Goal: Task Accomplishment & Management: Manage account settings

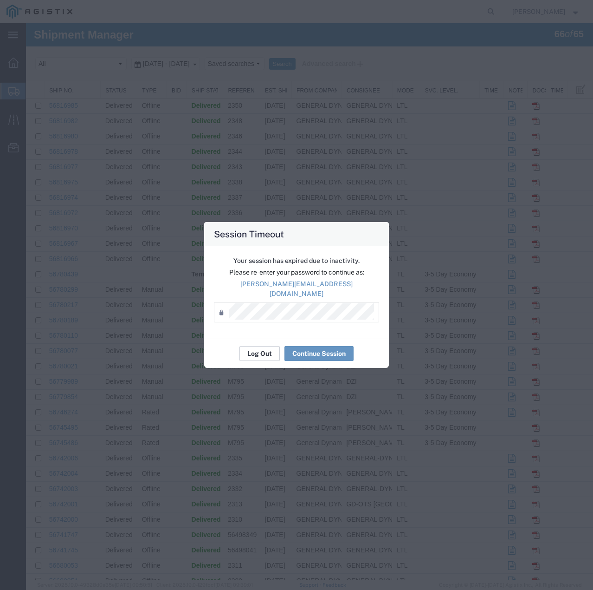
click at [267, 348] on button "Log Out" at bounding box center [260, 353] width 40 height 15
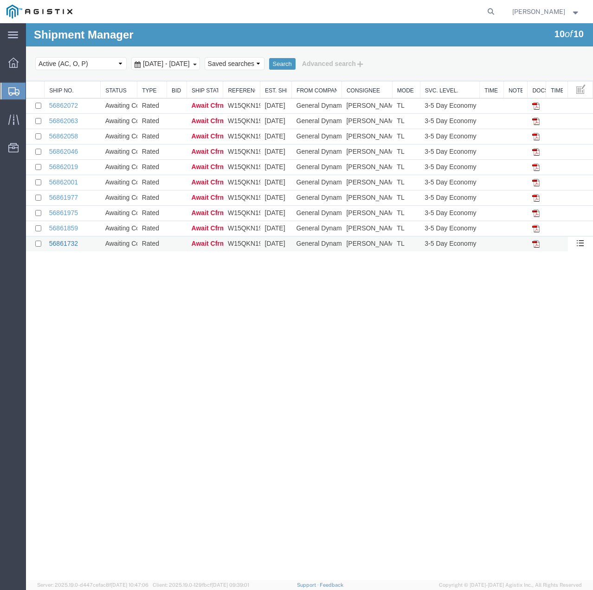
click at [65, 240] on link "56861732" at bounding box center [63, 243] width 29 height 7
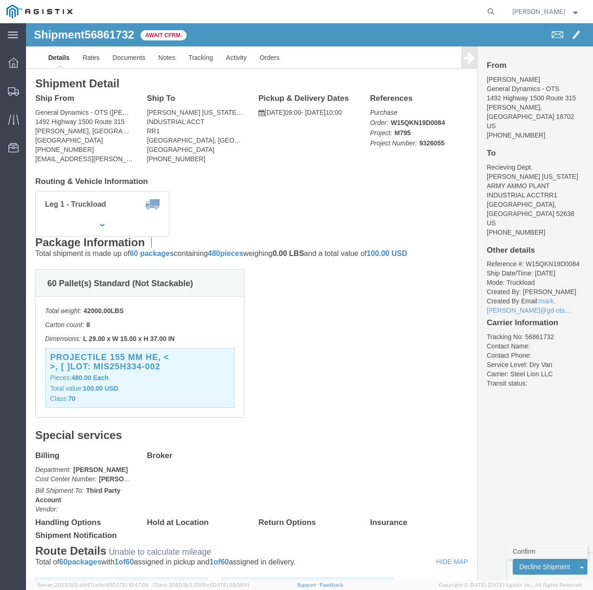
click link "Confirm"
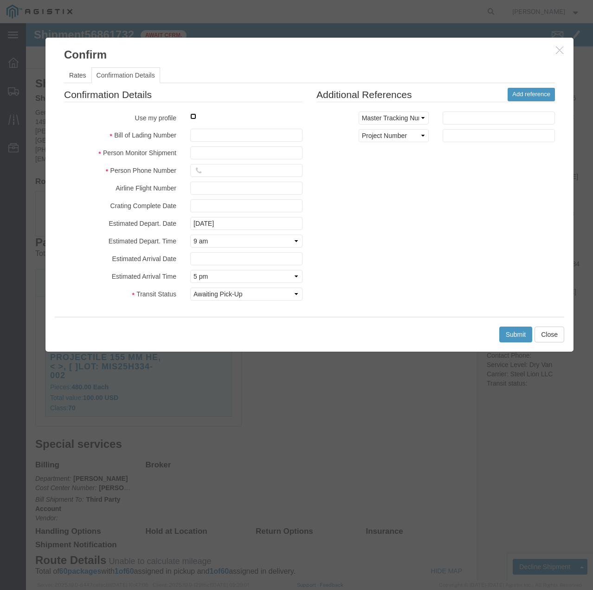
click input "checkbox"
checkbox input "true"
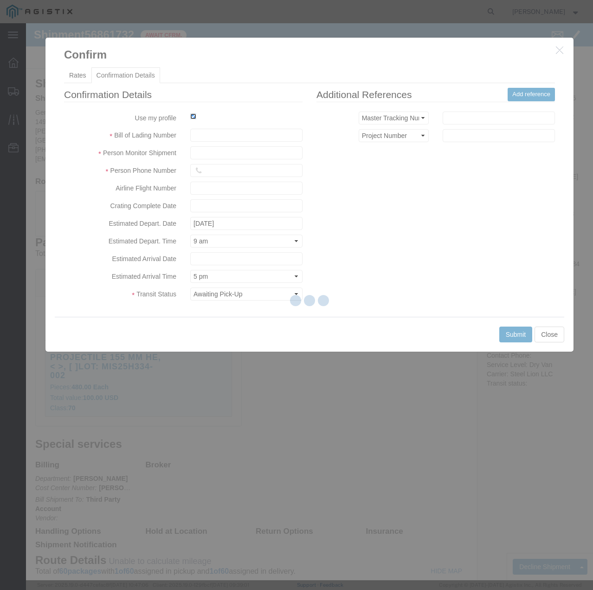
type input "[PERSON_NAME]"
type input "7854927650"
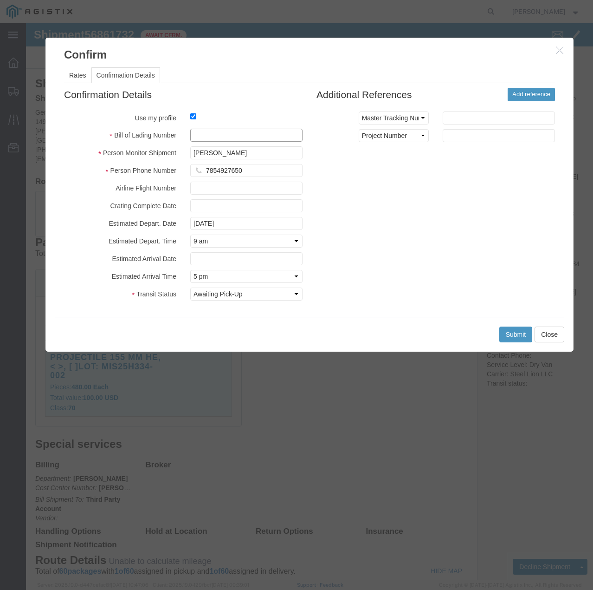
click input "text"
type input "56861732"
click button "Submit"
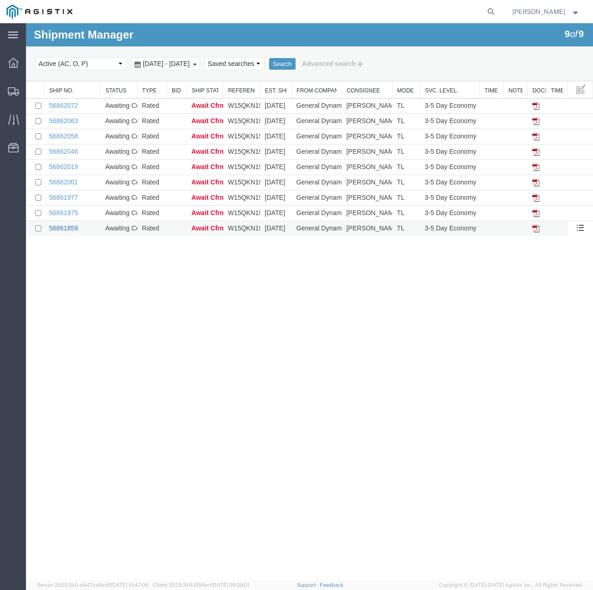
click at [59, 226] on link "56861859" at bounding box center [63, 227] width 29 height 7
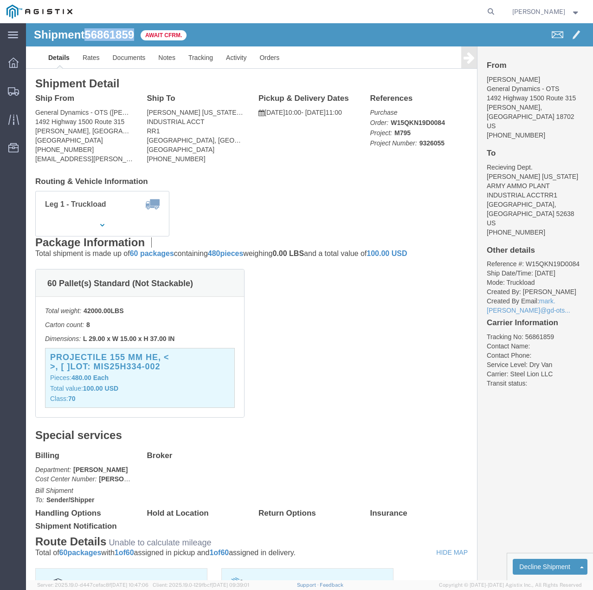
drag, startPoint x: 109, startPoint y: 14, endPoint x: 64, endPoint y: 14, distance: 45.5
click span "56861859"
copy span "56861859"
click link "Confirm"
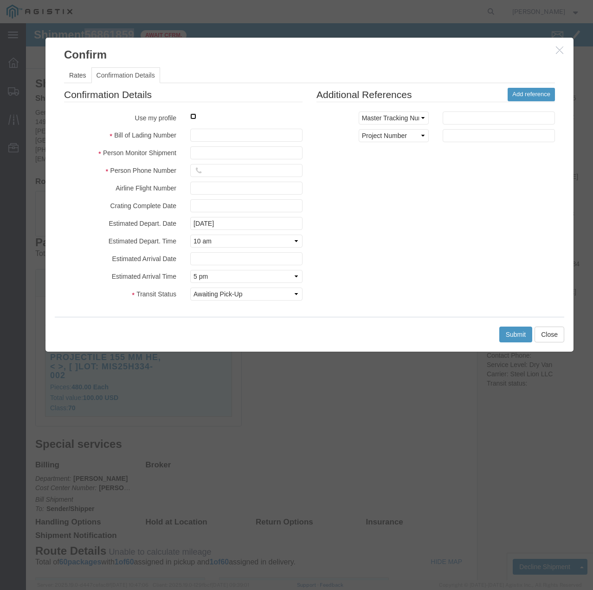
click input "checkbox"
checkbox input "true"
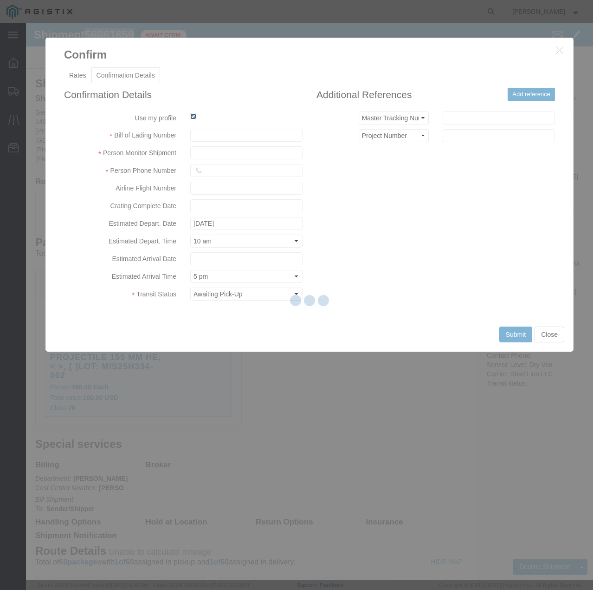
type input "[PERSON_NAME]"
type input "7854927650"
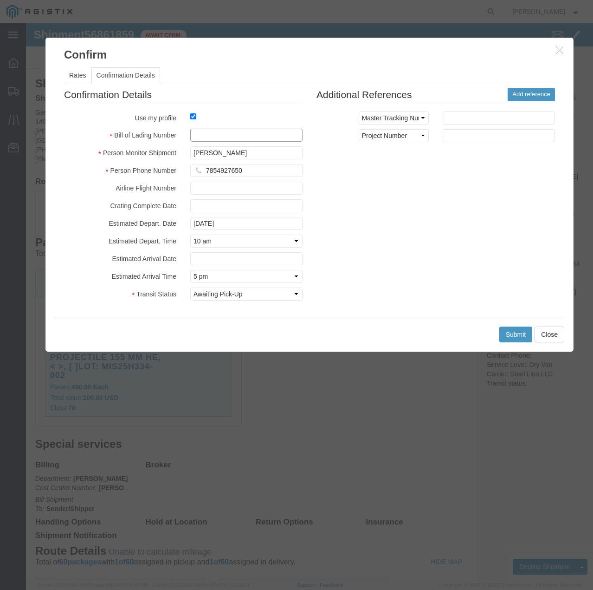
click input "text"
paste input "56861859"
type input "56861859"
click button "Submit"
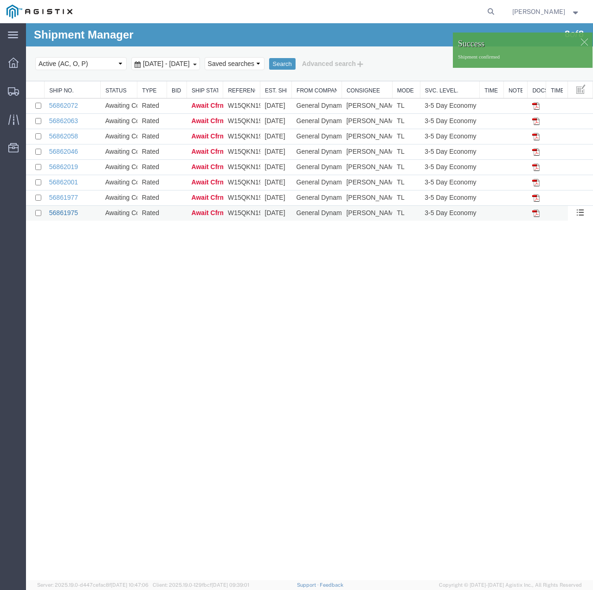
click at [59, 213] on link "56861975" at bounding box center [63, 212] width 29 height 7
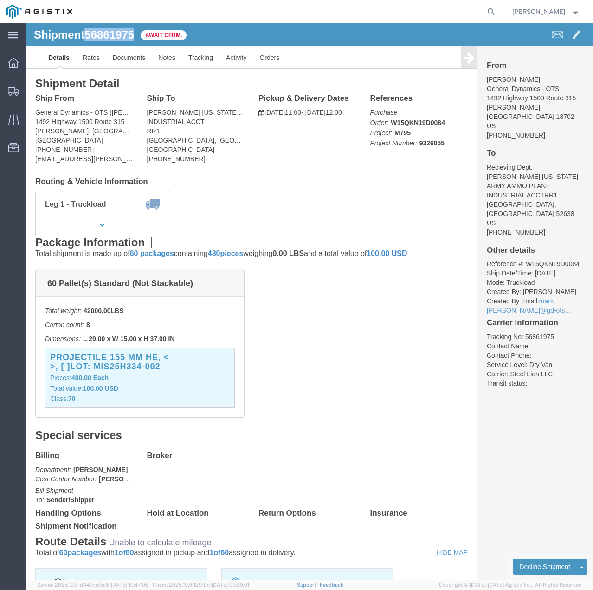
drag, startPoint x: 111, startPoint y: 10, endPoint x: 61, endPoint y: 11, distance: 49.2
click h1 "Shipment 56861975"
copy span "56861975"
click link "Confirm"
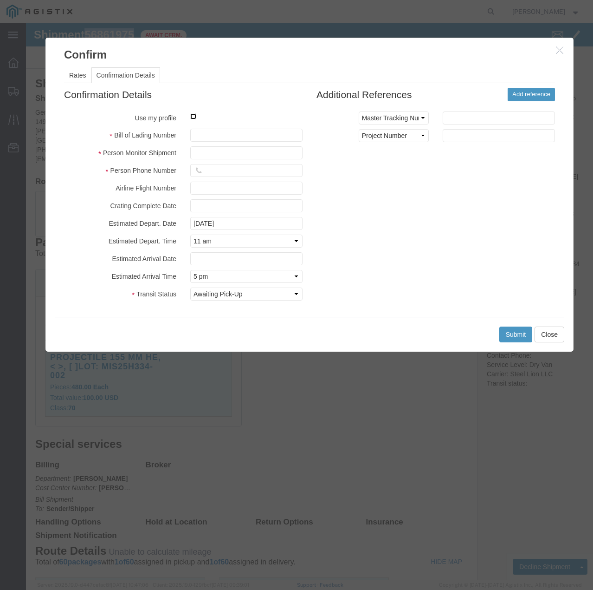
click input "checkbox"
checkbox input "true"
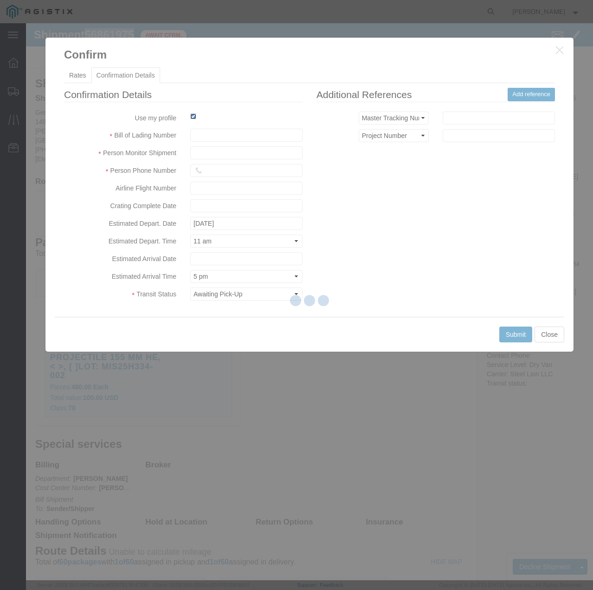
type input "[PERSON_NAME]"
type input "7854927650"
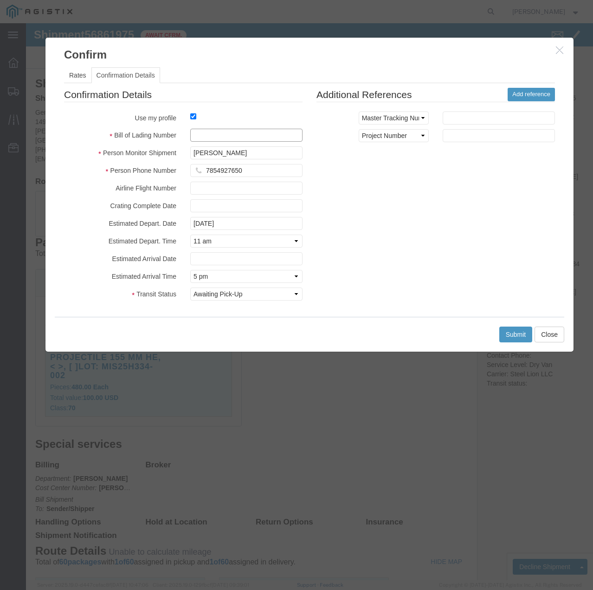
click input "text"
paste input "56861975"
type input "56861975"
click button "Submit"
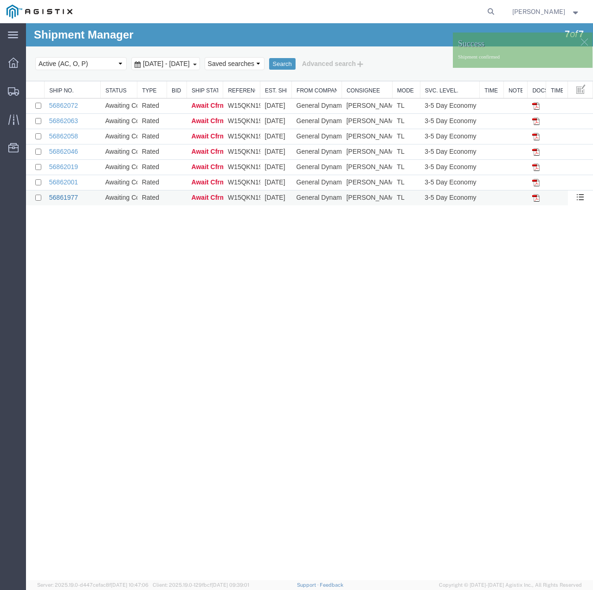
click at [68, 196] on link "56861977" at bounding box center [63, 197] width 29 height 7
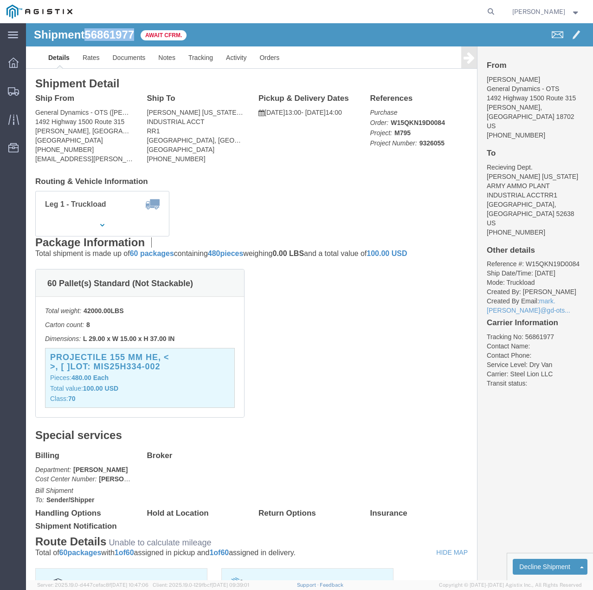
drag, startPoint x: 109, startPoint y: 14, endPoint x: 62, endPoint y: 13, distance: 46.9
click span "56861977"
copy span "56861977"
click link "Confirm"
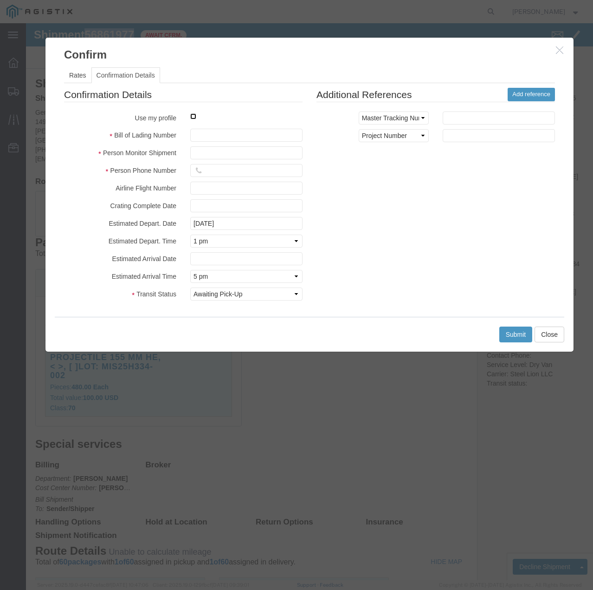
click input "checkbox"
checkbox input "true"
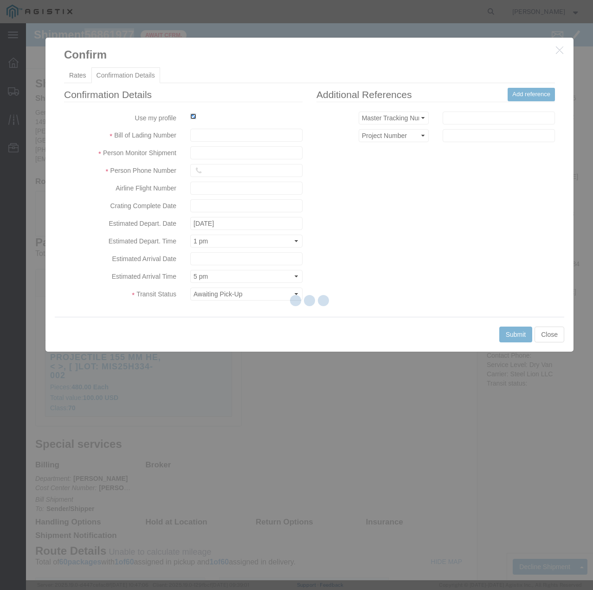
type input "[PERSON_NAME]"
type input "7854927650"
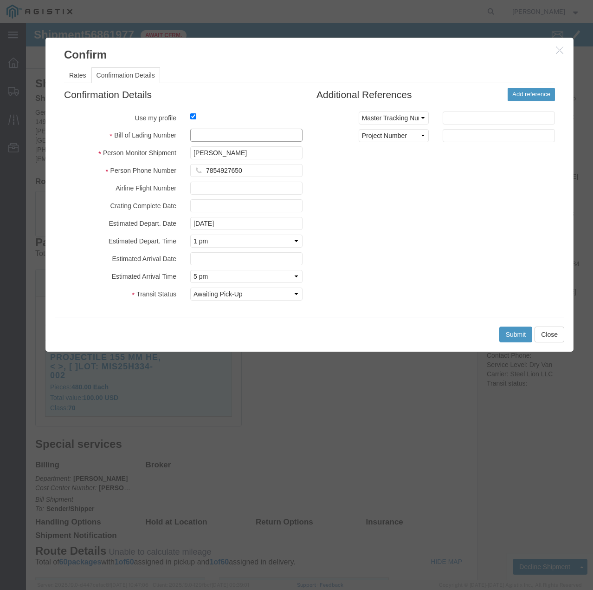
click input "text"
paste input "56861977"
type input "56861977"
click button "Submit"
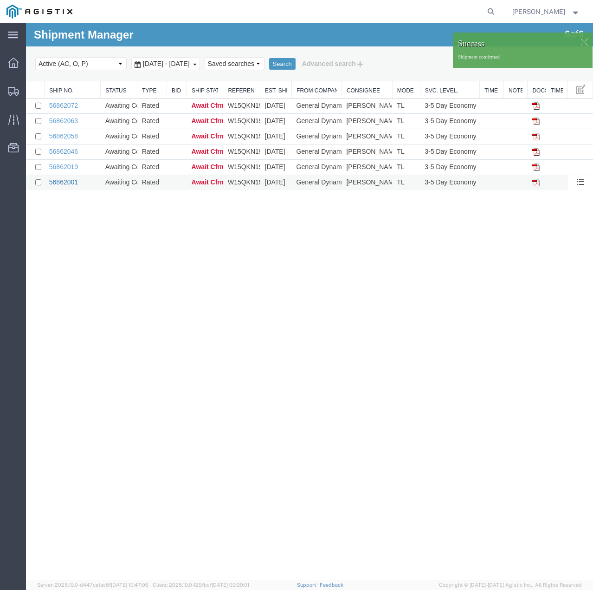
click at [69, 182] on link "56862001" at bounding box center [63, 181] width 29 height 7
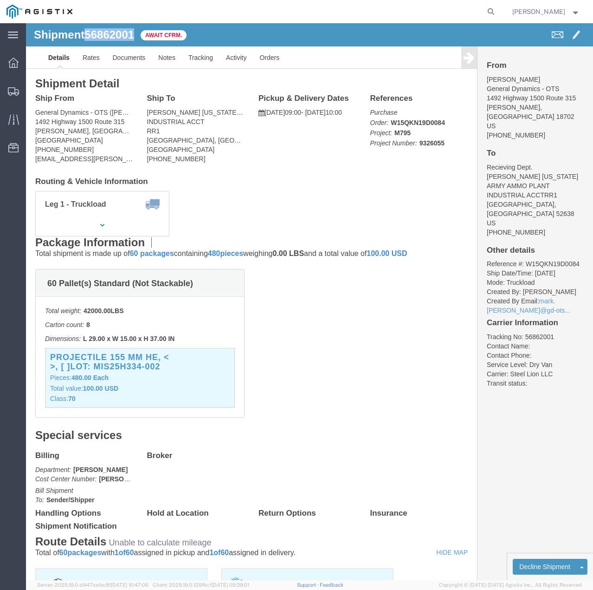
drag, startPoint x: 112, startPoint y: 14, endPoint x: 63, endPoint y: 16, distance: 49.3
click div "Shipment 56862001 Await Cfrm."
copy span "56862001"
click link "Confirm"
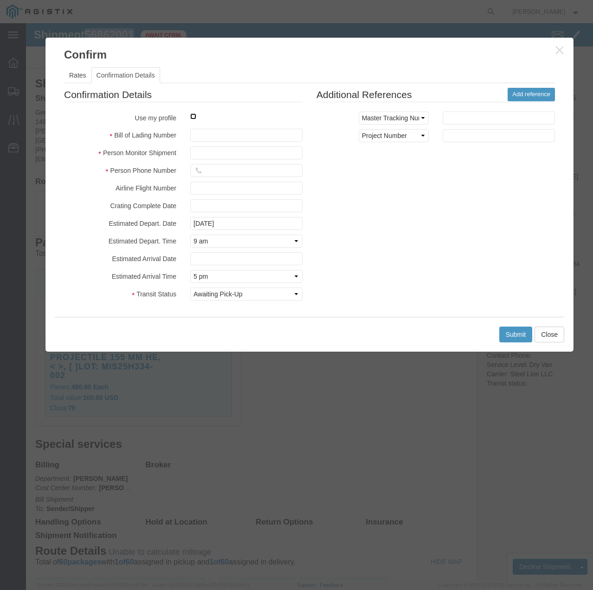
click input "checkbox"
checkbox input "true"
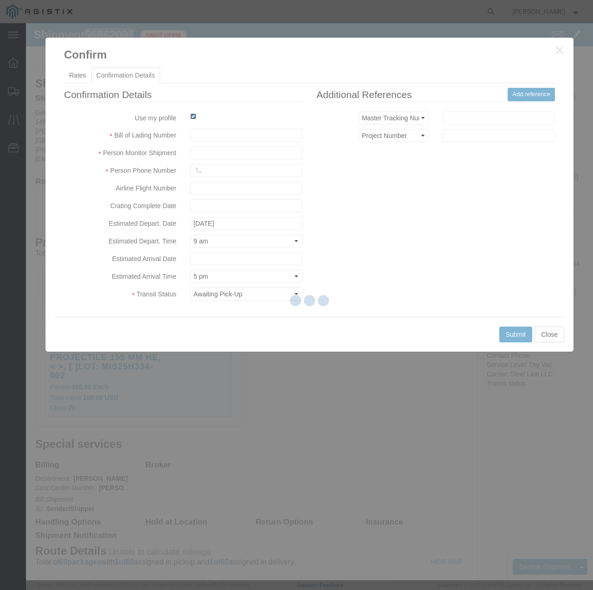
type input "[PERSON_NAME]"
type input "7854927650"
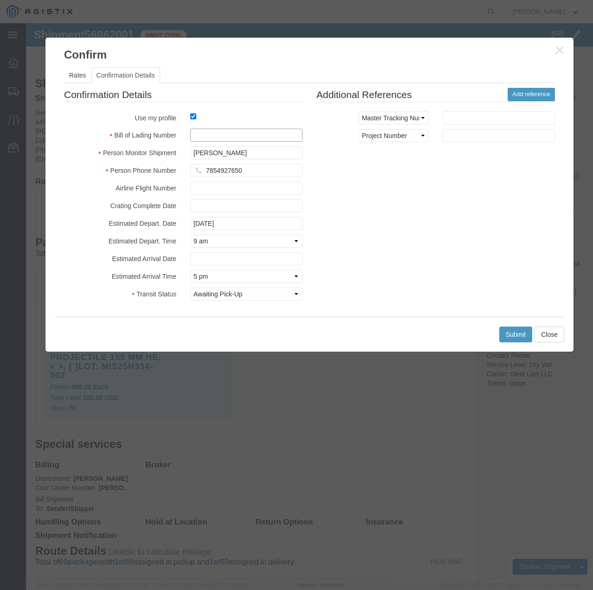
click input "text"
paste input "56862001"
type input "56862001"
click button "Submit"
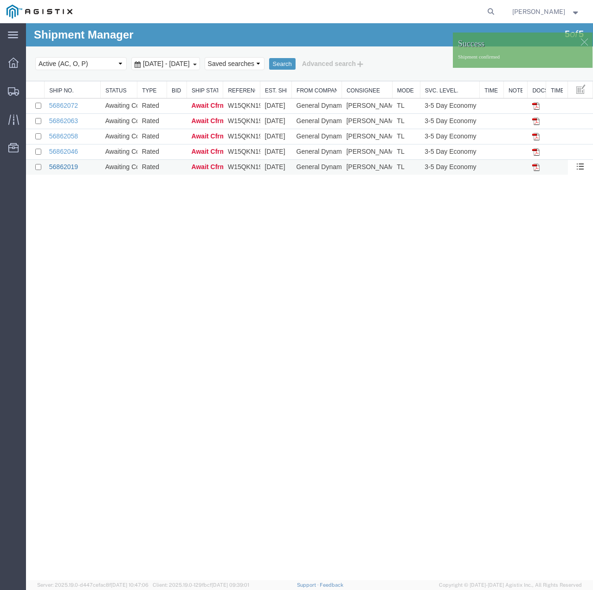
click at [70, 165] on link "56862019" at bounding box center [63, 166] width 29 height 7
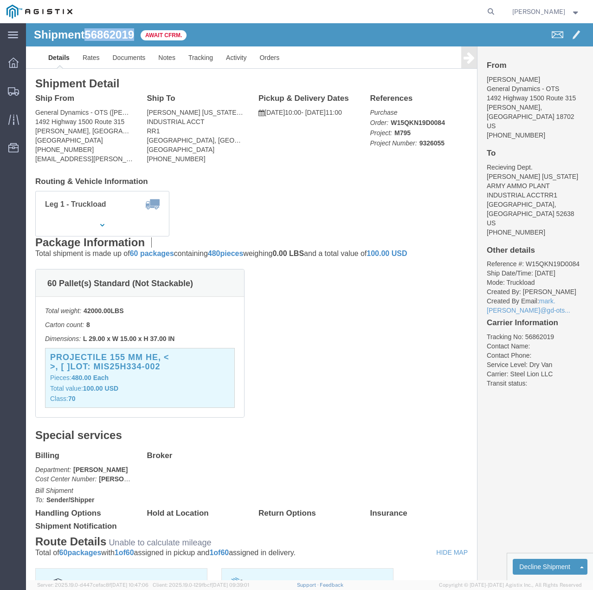
drag, startPoint x: 110, startPoint y: 13, endPoint x: 61, endPoint y: 13, distance: 48.3
click h1 "Shipment 56862019"
copy span "56862019"
click link "Confirm"
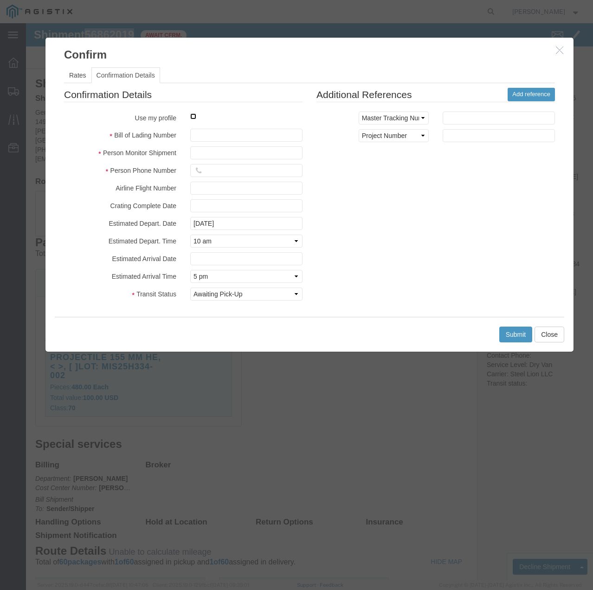
click input "checkbox"
checkbox input "true"
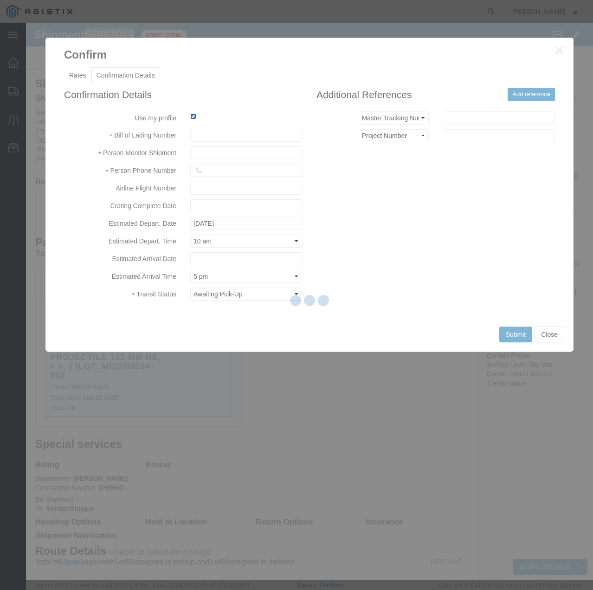
type input "[PERSON_NAME]"
type input "7854927650"
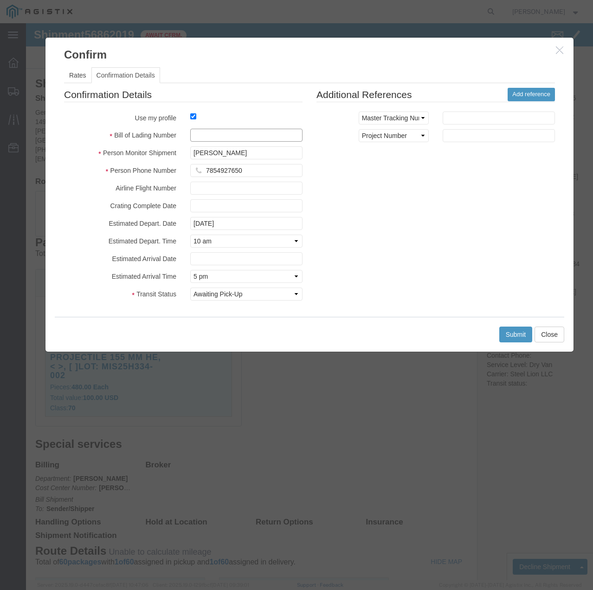
click input "text"
paste input "56862019"
type input "56862019"
click button "Submit"
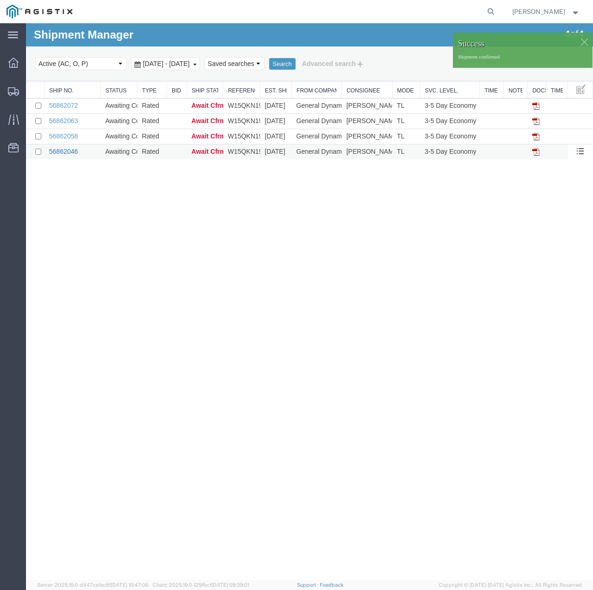
click at [69, 152] on link "56862046" at bounding box center [63, 151] width 29 height 7
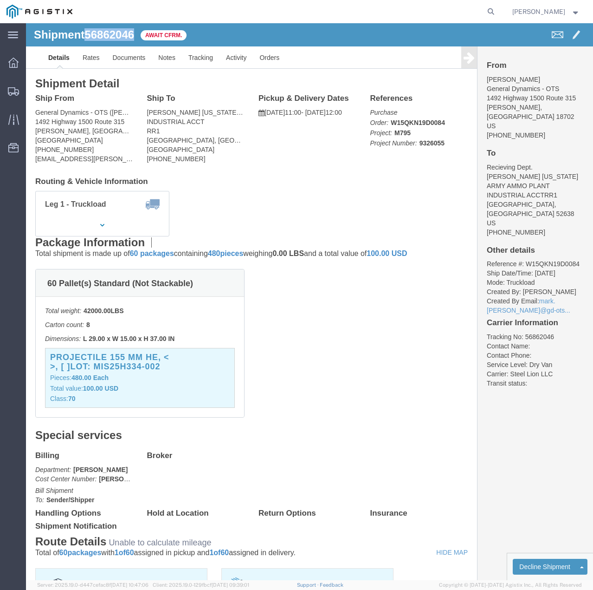
drag, startPoint x: 111, startPoint y: 13, endPoint x: 62, endPoint y: 13, distance: 48.3
click span "56862046"
copy span "56862046"
click link "Confirm"
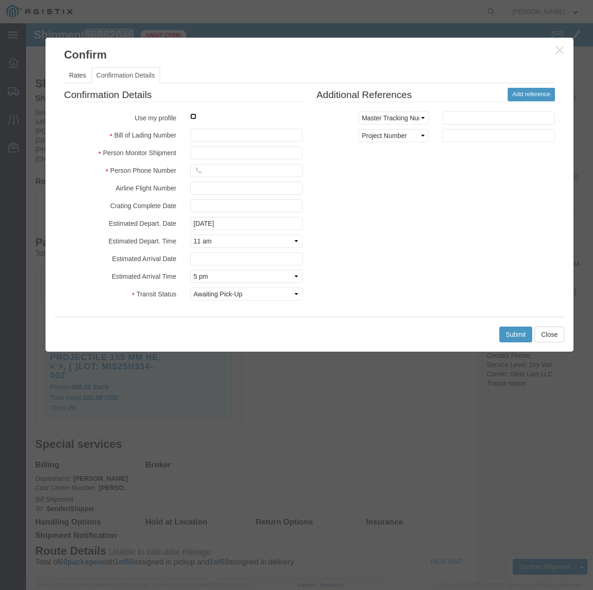
click input "checkbox"
checkbox input "true"
type input "[PERSON_NAME]"
type input "7854927650"
click input "text"
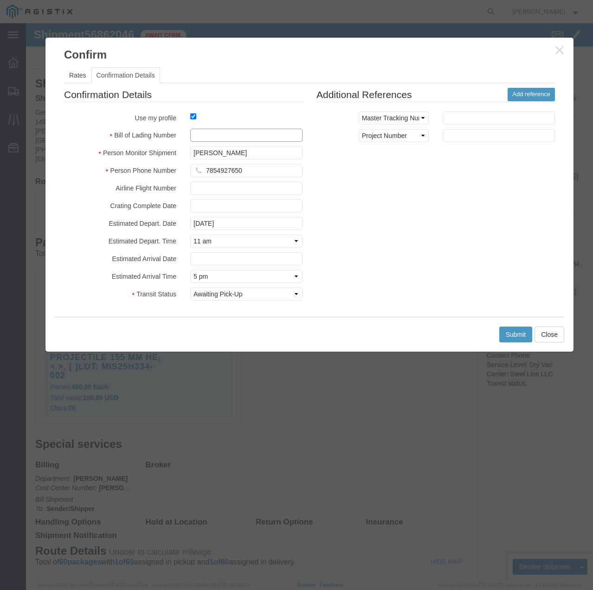
paste input "56862046"
type input "56862046"
click button "Submit"
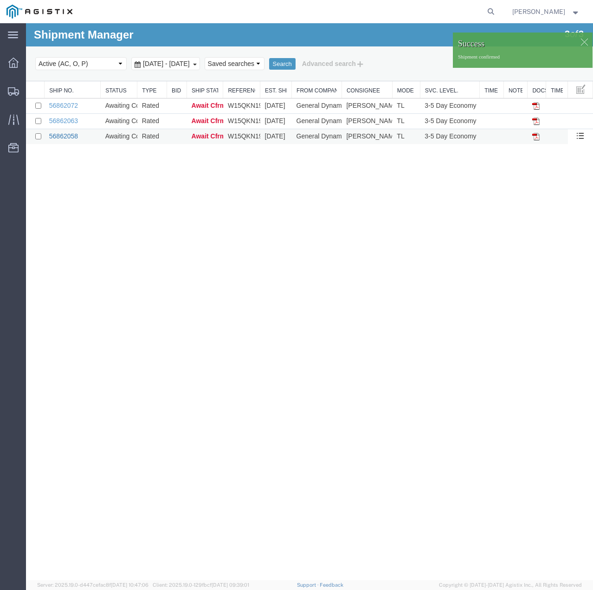
click at [68, 137] on link "56862058" at bounding box center [63, 135] width 29 height 7
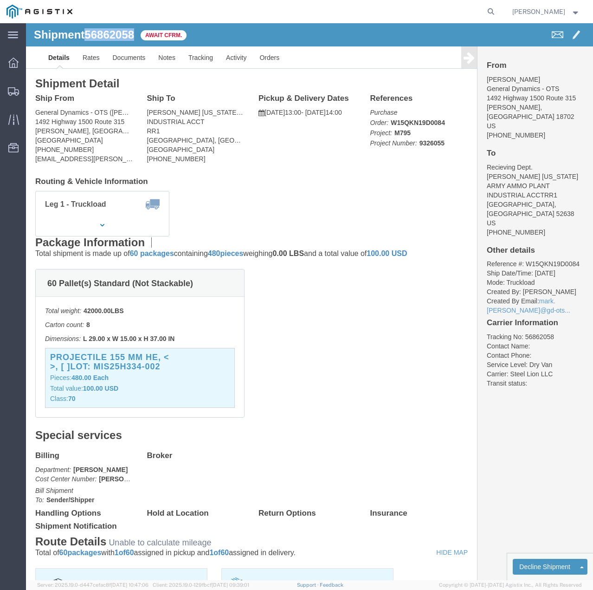
drag, startPoint x: 112, startPoint y: 15, endPoint x: 63, endPoint y: 15, distance: 49.7
click div "Shipment 56862058 Await Cfrm."
copy span "56862058"
click link "Confirm"
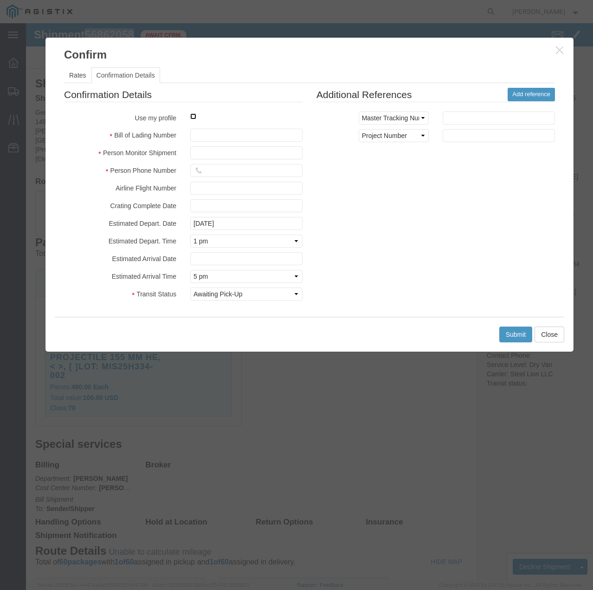
click input "checkbox"
checkbox input "true"
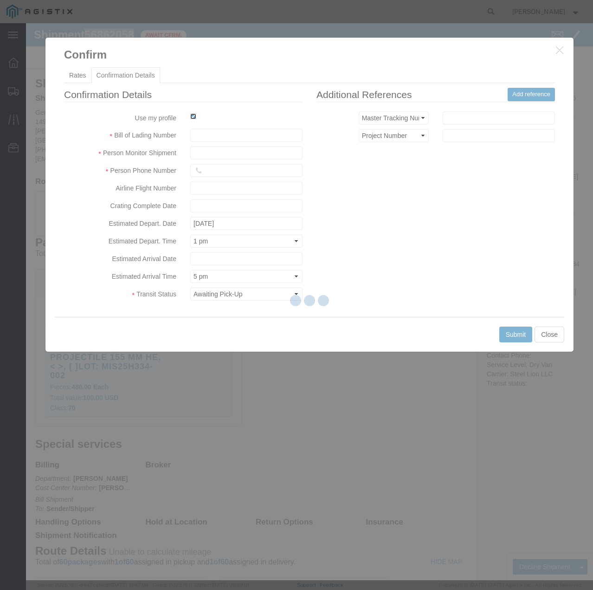
type input "[PERSON_NAME]"
type input "7854927650"
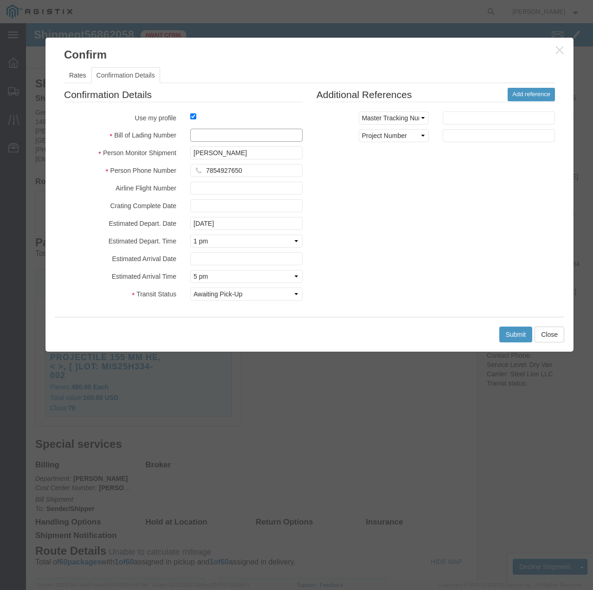
click input "text"
paste input "56862058"
type input "56862058"
click button "Submit"
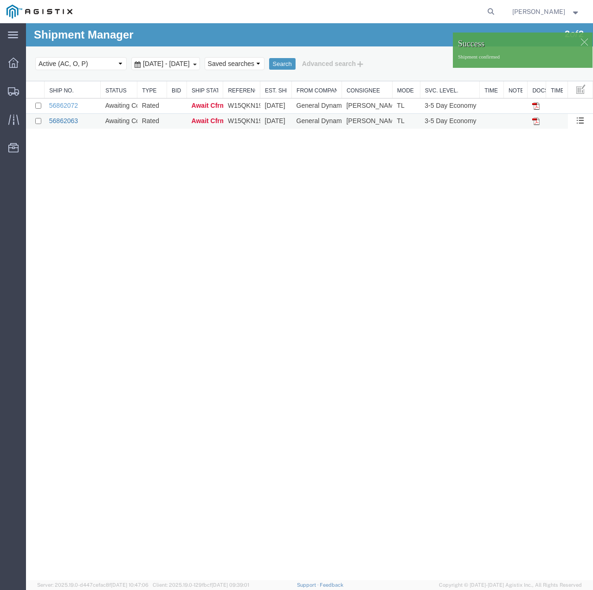
click at [72, 121] on link "56862063" at bounding box center [63, 120] width 29 height 7
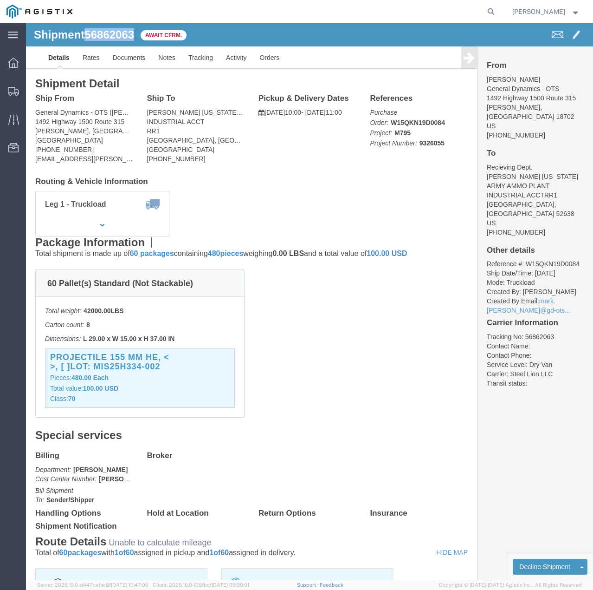
drag, startPoint x: 112, startPoint y: 11, endPoint x: 65, endPoint y: 11, distance: 47.4
click div "Shipment 56862063 Await Cfrm."
copy span "56862063"
click link "Confirm"
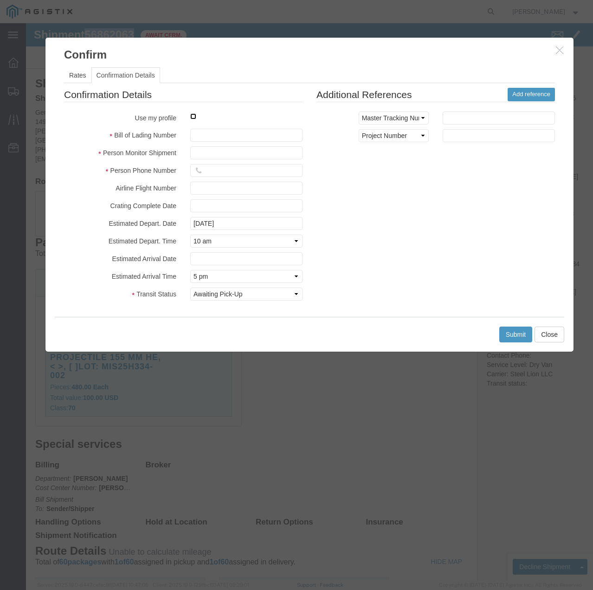
click input "checkbox"
checkbox input "true"
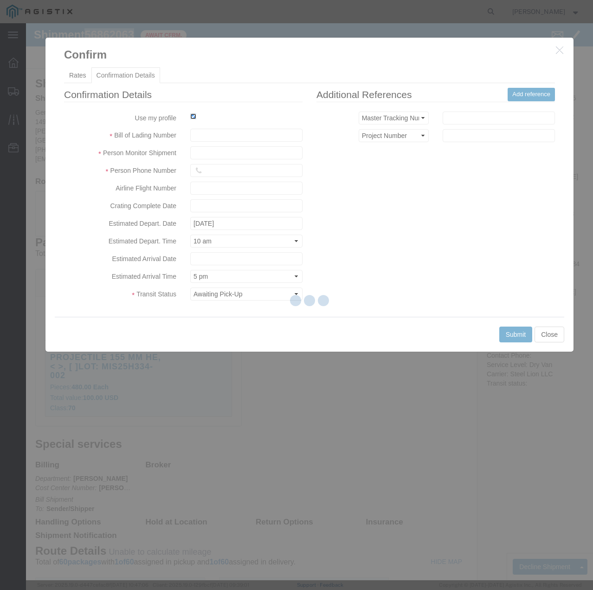
type input "[PERSON_NAME]"
type input "7854927650"
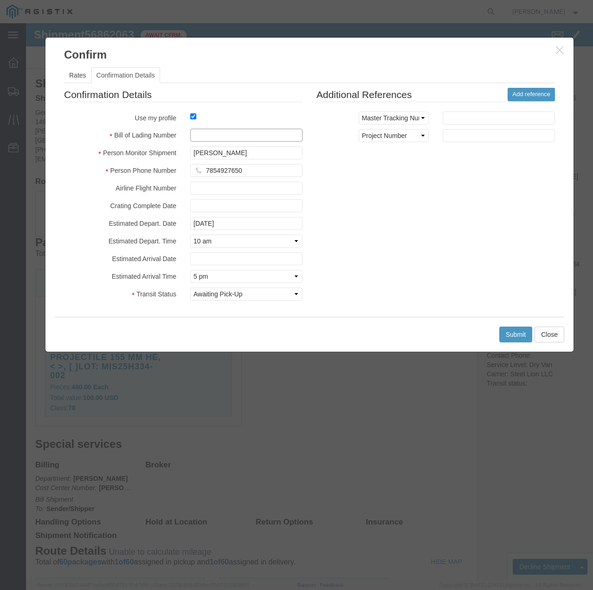
click input "text"
paste input "56862063"
type input "56862063"
click button "Submit"
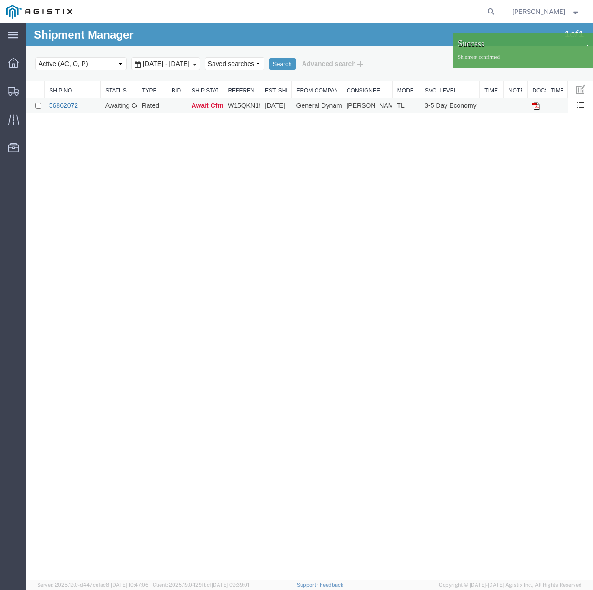
click at [72, 105] on link "56862072" at bounding box center [63, 105] width 29 height 7
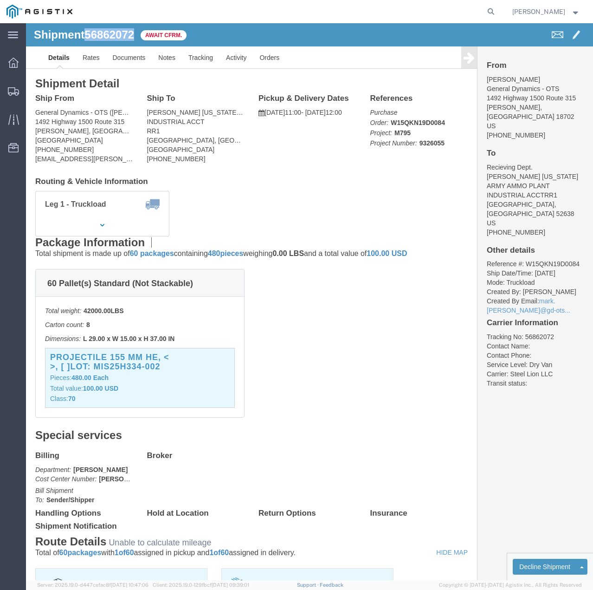
drag, startPoint x: 112, startPoint y: 10, endPoint x: 63, endPoint y: 13, distance: 49.8
click div "Shipment 56862072 Await Cfrm."
copy span "56862072"
click link "Confirm"
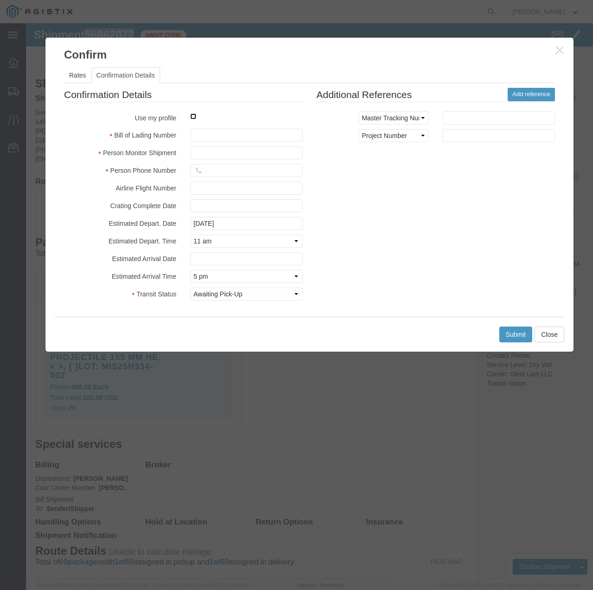
click input "checkbox"
checkbox input "true"
type input "[PERSON_NAME]"
type input "7854927650"
click input "text"
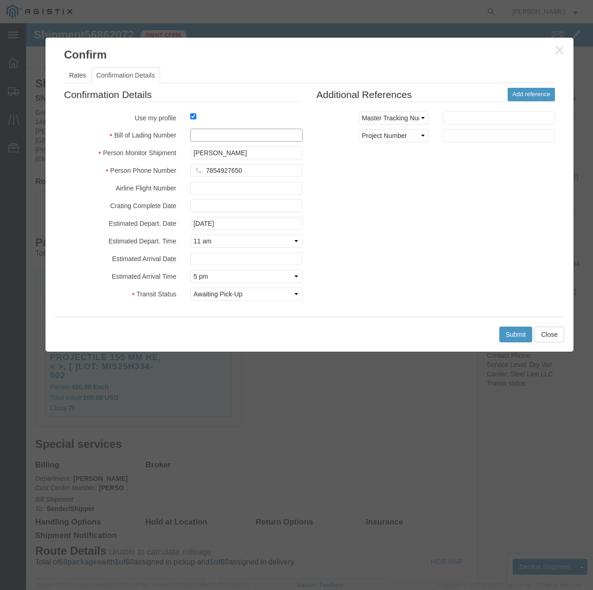
paste input "56862072"
type input "56862072"
click button "Submit"
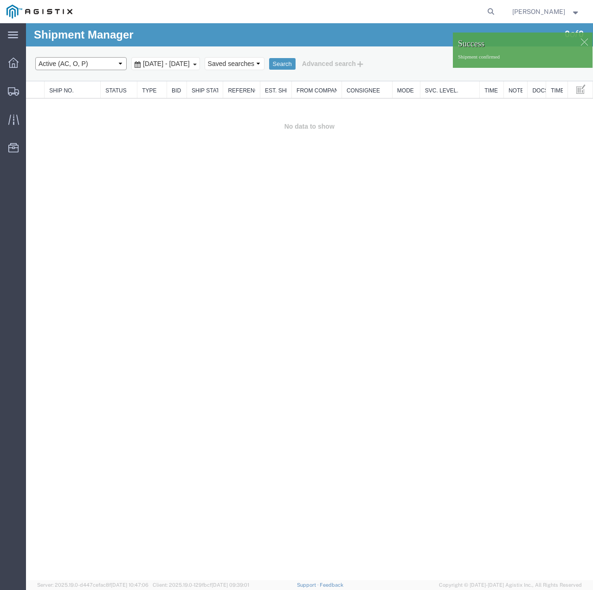
click at [84, 62] on select "Select status Active (AC, O, P) All Approved Awaiting Confirmation (AC) Booked …" at bounding box center [80, 63] width 91 height 13
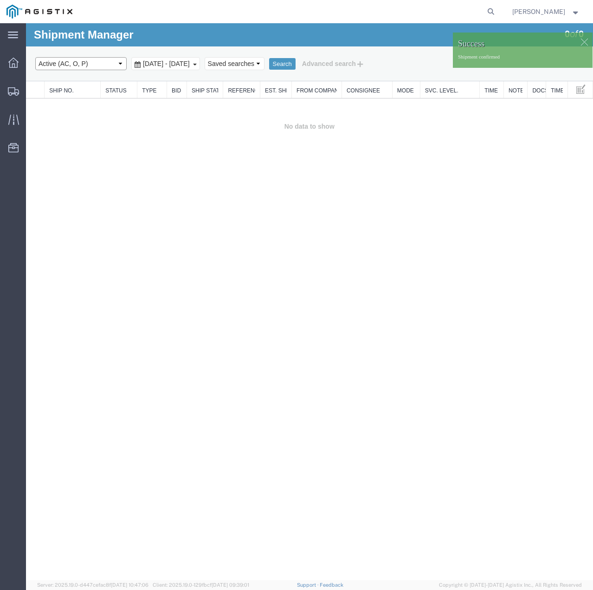
select select "ALL"
click at [35, 57] on select "Select status Active (AC, O, P) All Approved Awaiting Confirmation (AC) Booked …" at bounding box center [80, 63] width 91 height 13
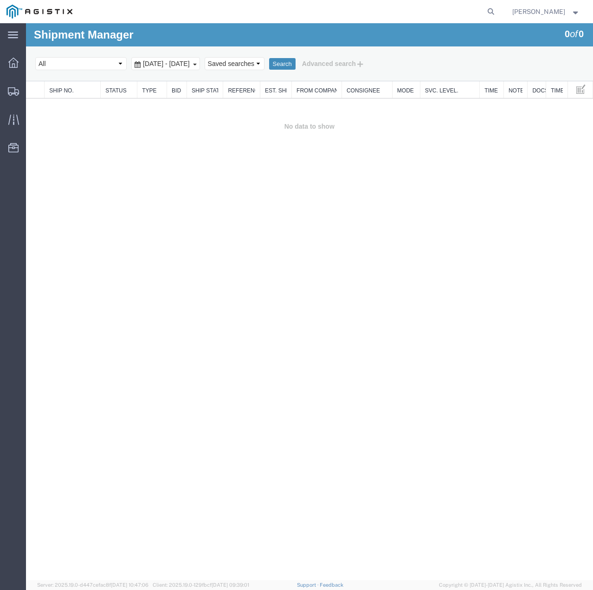
click at [296, 67] on button "Search" at bounding box center [282, 64] width 26 height 12
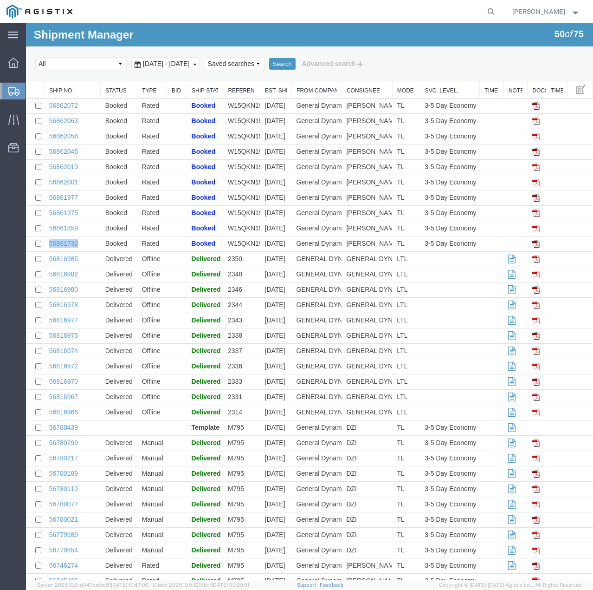
drag, startPoint x: 86, startPoint y: 242, endPoint x: 48, endPoint y: 244, distance: 37.7
click at [48, 244] on td "56861732" at bounding box center [73, 243] width 56 height 15
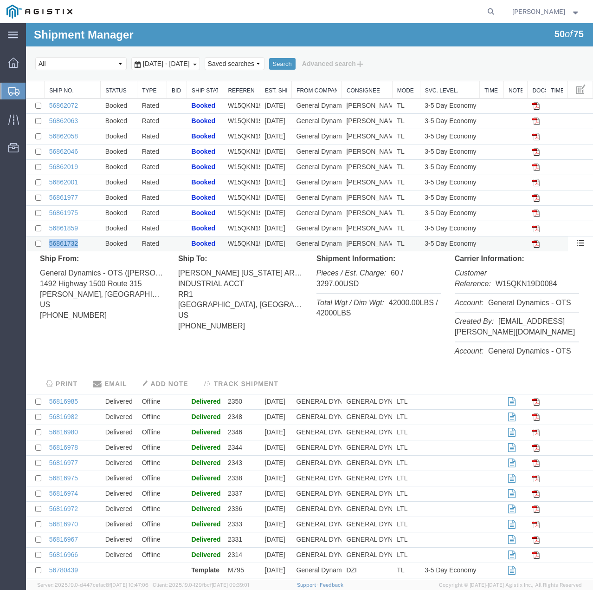
copy link "56861732"
drag, startPoint x: 82, startPoint y: 226, endPoint x: 50, endPoint y: 230, distance: 32.3
click at [50, 230] on td "56861859" at bounding box center [73, 228] width 56 height 15
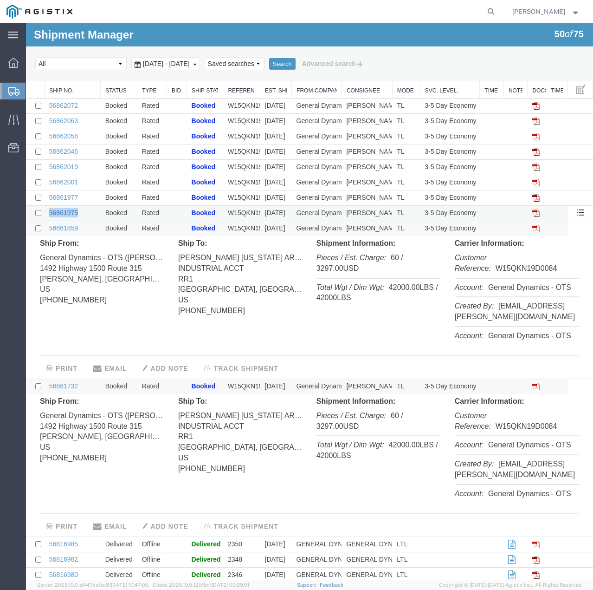
drag, startPoint x: 80, startPoint y: 211, endPoint x: 49, endPoint y: 215, distance: 31.3
click at [49, 215] on td "56861975" at bounding box center [73, 213] width 56 height 15
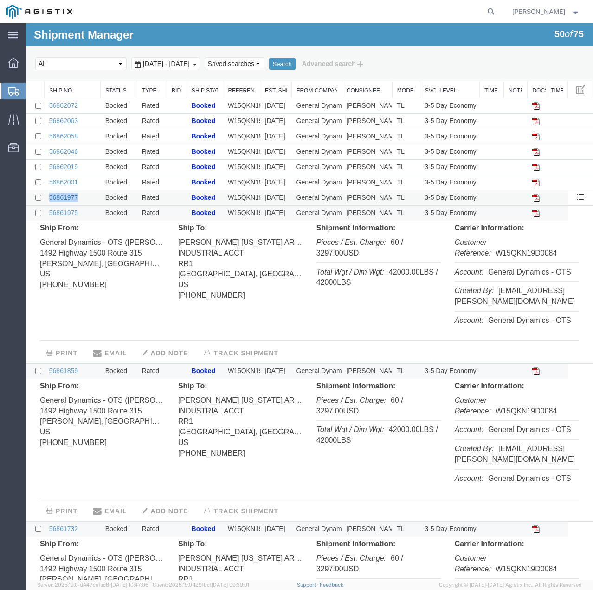
drag, startPoint x: 83, startPoint y: 195, endPoint x: 49, endPoint y: 196, distance: 33.4
click at [49, 196] on td "56861977" at bounding box center [73, 197] width 56 height 15
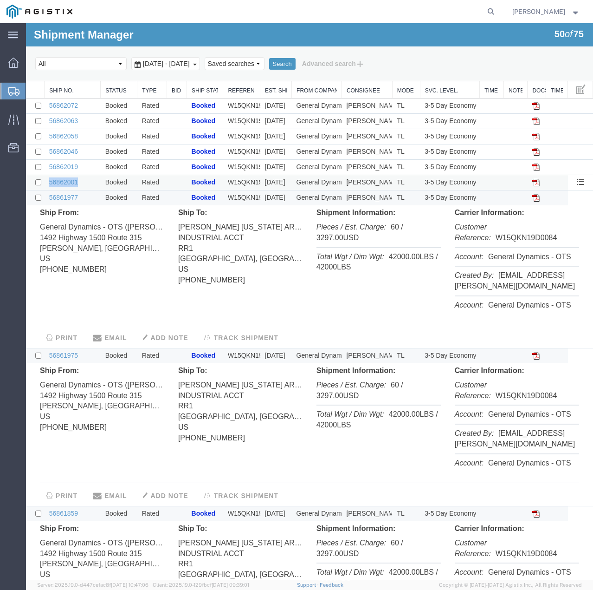
drag, startPoint x: 82, startPoint y: 181, endPoint x: 46, endPoint y: 185, distance: 37.0
click at [46, 185] on td "56862001" at bounding box center [73, 182] width 56 height 15
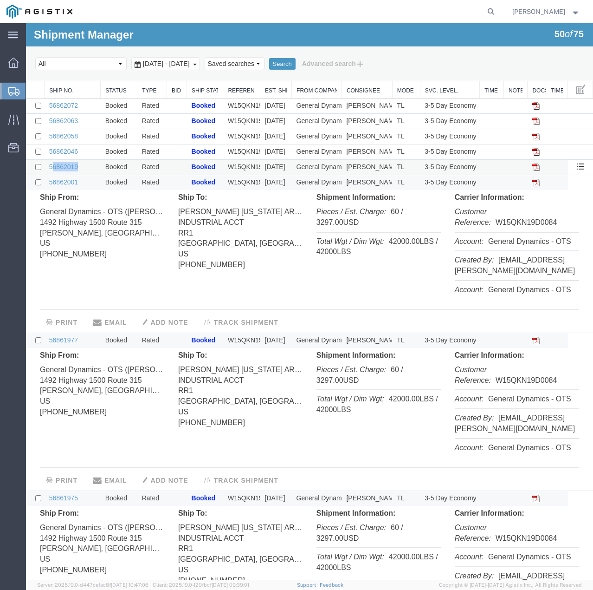
drag, startPoint x: 87, startPoint y: 167, endPoint x: 51, endPoint y: 170, distance: 36.8
click at [51, 170] on td "56862019" at bounding box center [73, 167] width 56 height 15
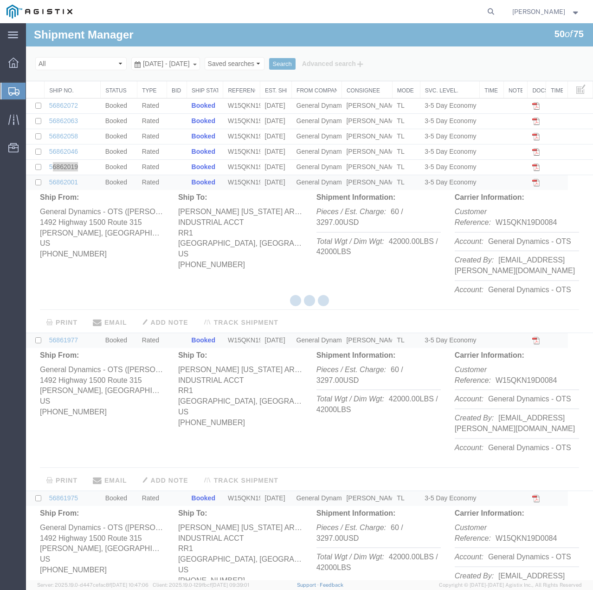
click at [51, 170] on div at bounding box center [309, 301] width 567 height 557
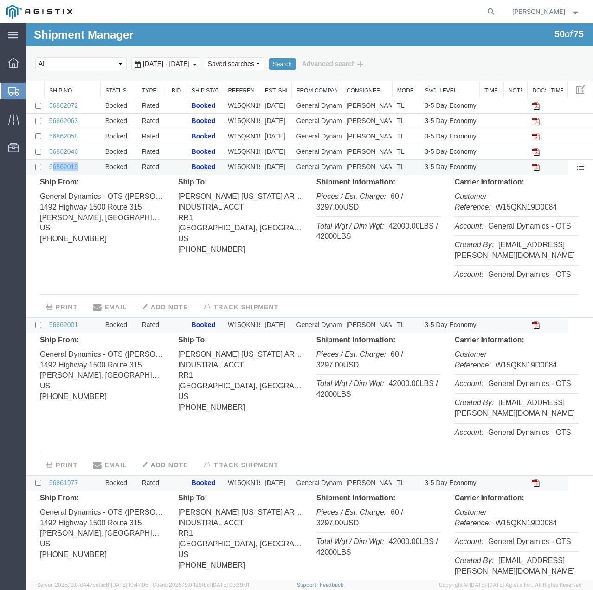
click at [90, 167] on td "56862019" at bounding box center [73, 167] width 56 height 15
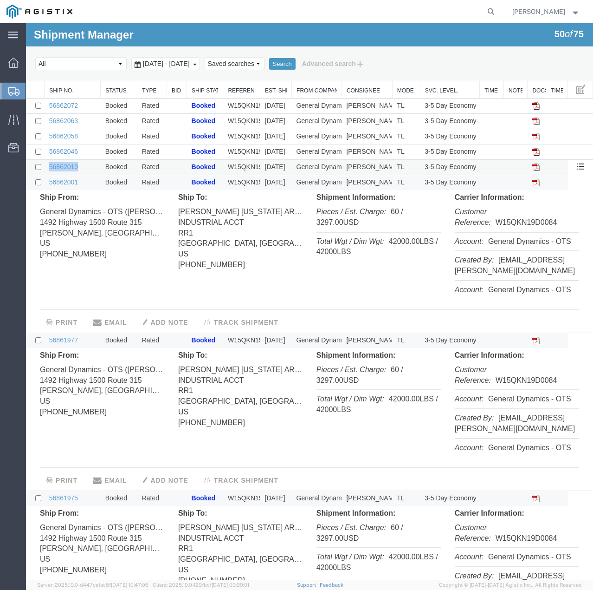
drag, startPoint x: 83, startPoint y: 167, endPoint x: 48, endPoint y: 168, distance: 34.4
click at [48, 168] on td "56862019" at bounding box center [73, 167] width 56 height 15
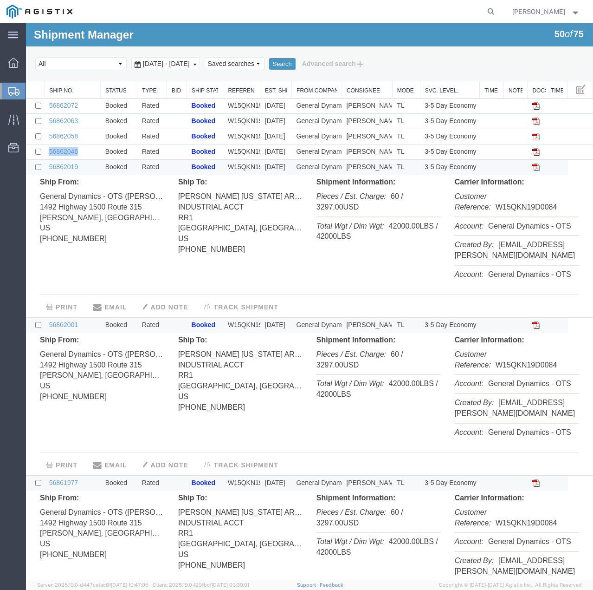
drag, startPoint x: 92, startPoint y: 152, endPoint x: 49, endPoint y: 156, distance: 43.0
click at [49, 156] on td "56862046" at bounding box center [73, 151] width 56 height 15
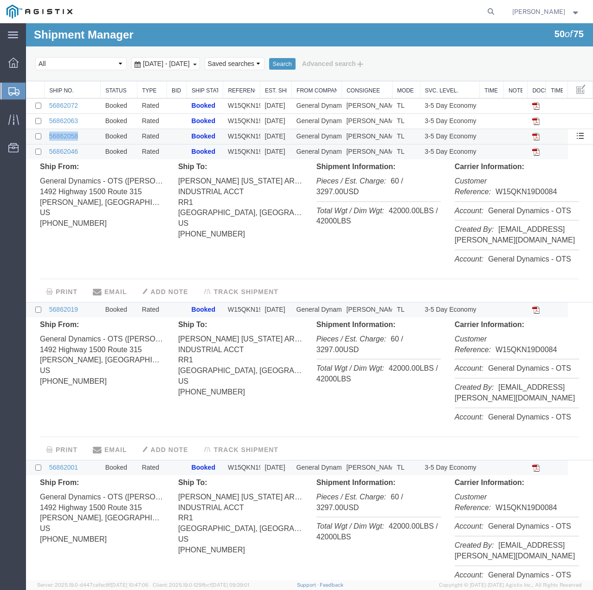
drag, startPoint x: 88, startPoint y: 133, endPoint x: 45, endPoint y: 137, distance: 43.8
click at [45, 137] on td "56862058" at bounding box center [73, 136] width 56 height 15
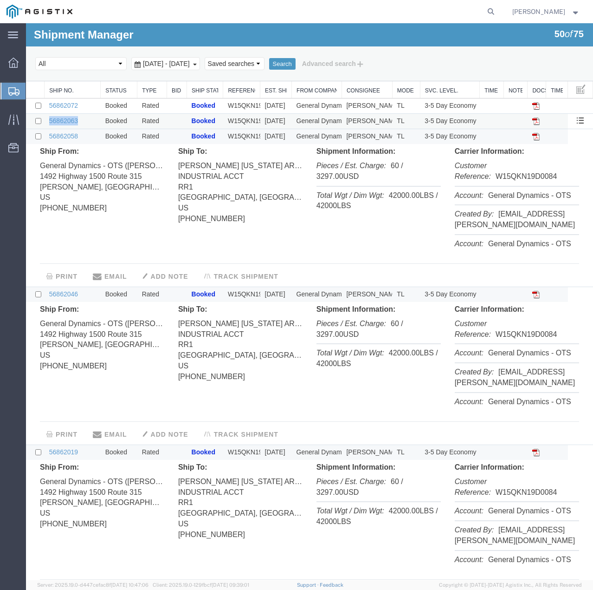
drag, startPoint x: 85, startPoint y: 118, endPoint x: 46, endPoint y: 122, distance: 38.2
click at [46, 122] on td "56862063" at bounding box center [73, 121] width 56 height 15
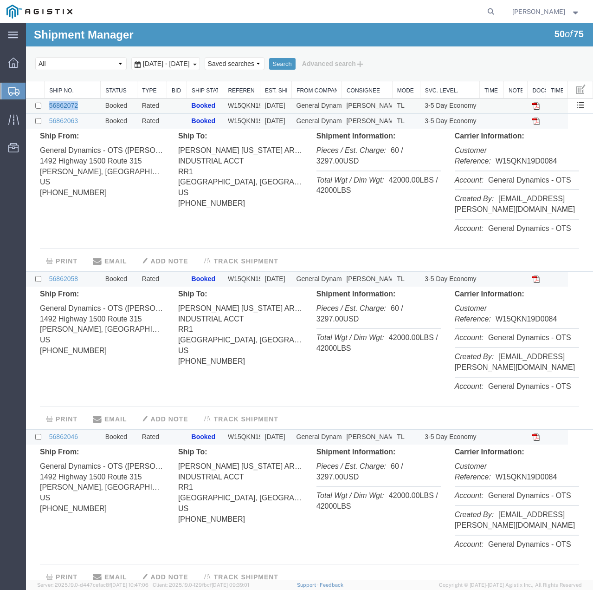
drag, startPoint x: 83, startPoint y: 104, endPoint x: 49, endPoint y: 108, distance: 34.1
click at [49, 108] on td "56862072" at bounding box center [73, 105] width 56 height 15
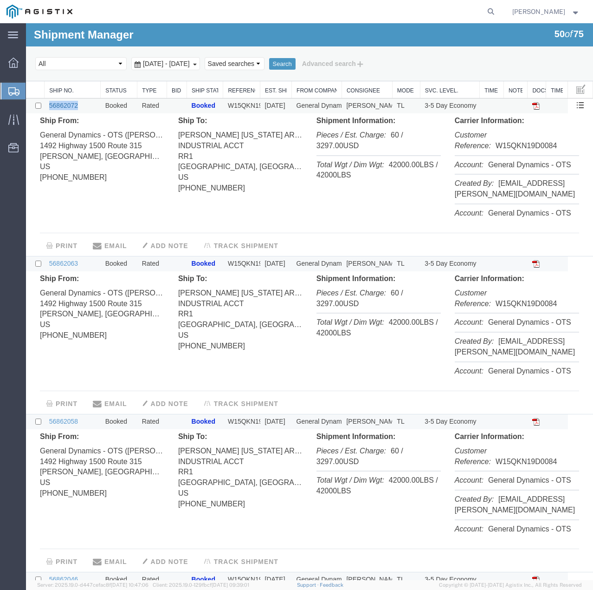
click at [68, 106] on link "56862072" at bounding box center [63, 105] width 29 height 7
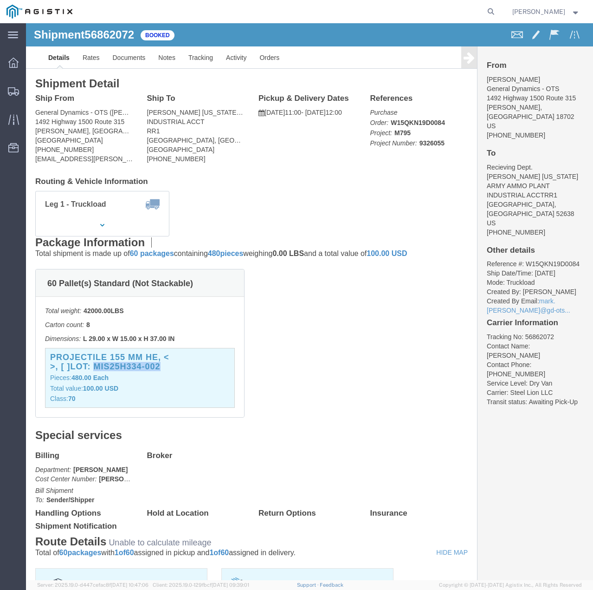
drag, startPoint x: 74, startPoint y: 343, endPoint x: 99, endPoint y: 350, distance: 25.9
click h3 "Projectile 155 mm he, < >, [ ]LOT: MIS25H334-002"
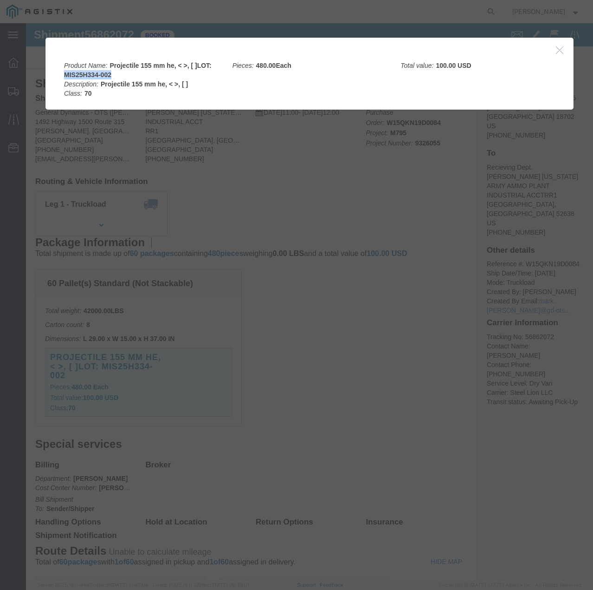
drag, startPoint x: 36, startPoint y: 48, endPoint x: 95, endPoint y: 51, distance: 59.5
click div "Product Name: Projectile 155 mm he, < >, [ ]LOT: MIS25H334-002 Description: Pro…"
click icon "button"
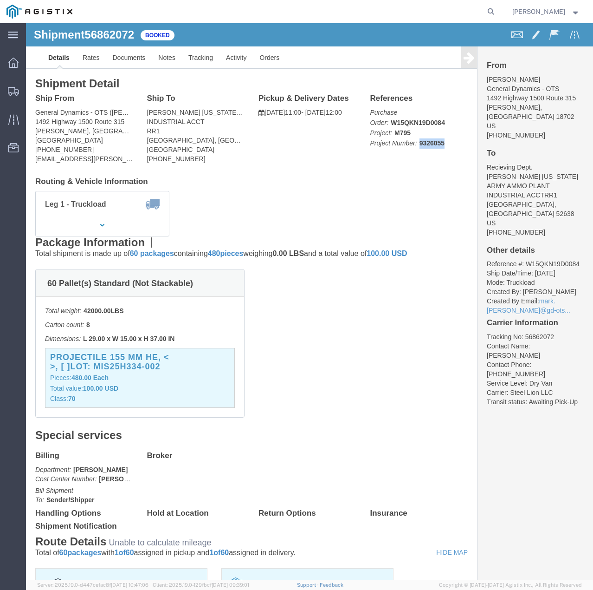
click p "Purchase Order: W15QKN19D0084 Project: M795 Project Number: 9326055"
